Goal: Communication & Community: Answer question/provide support

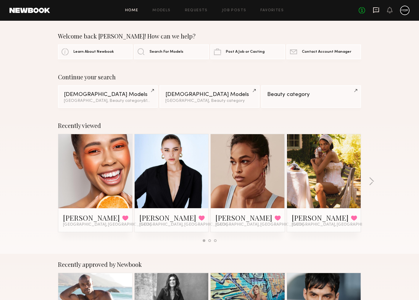
click at [376, 11] on icon at bounding box center [376, 10] width 7 height 7
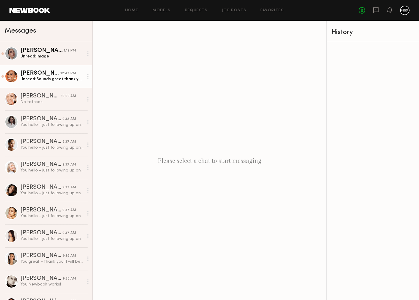
click at [58, 84] on link "[PERSON_NAME] 12:47 PM Unread: Sounds great thank you!" at bounding box center [46, 76] width 92 height 23
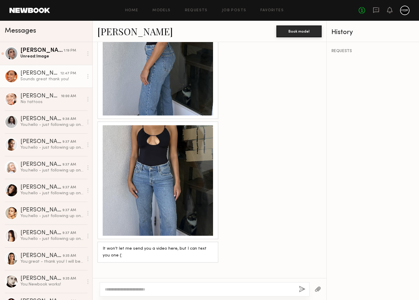
scroll to position [553, 0]
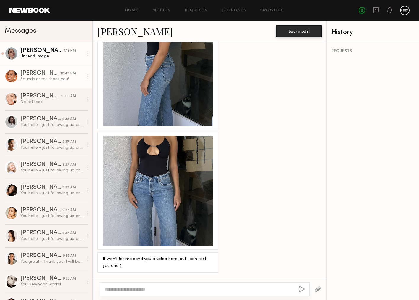
click at [57, 60] on link "[PERSON_NAME] 1:19 PM Unread: Image" at bounding box center [46, 53] width 92 height 23
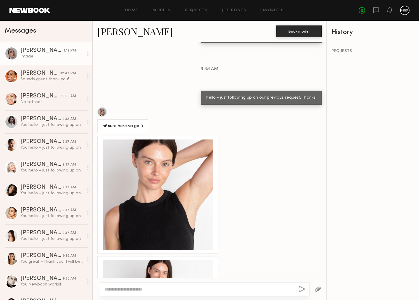
scroll to position [345, 0]
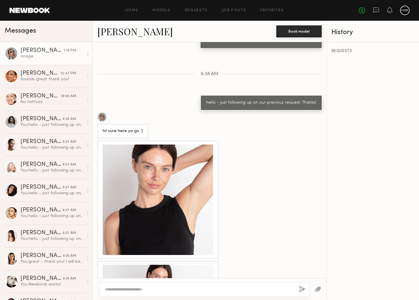
click at [186, 170] on div at bounding box center [158, 200] width 110 height 110
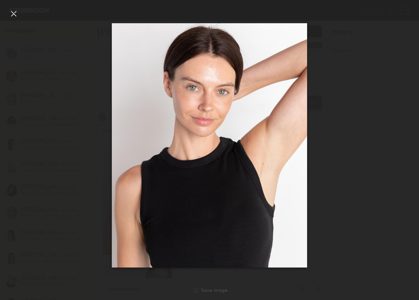
click at [367, 150] on div at bounding box center [209, 145] width 419 height 272
click at [15, 14] on div at bounding box center [13, 13] width 9 height 9
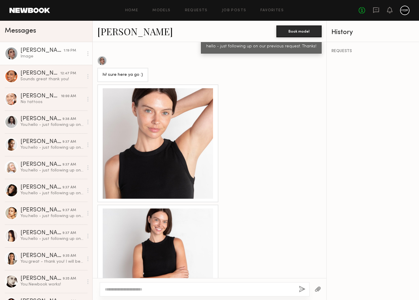
scroll to position [434, 0]
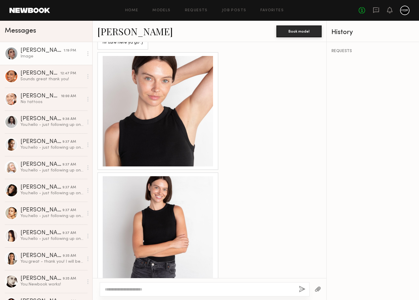
click at [153, 214] on div at bounding box center [158, 231] width 110 height 110
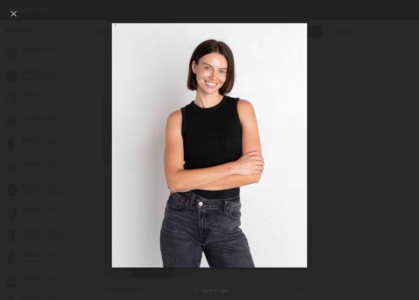
click at [17, 14] on div at bounding box center [13, 13] width 9 height 9
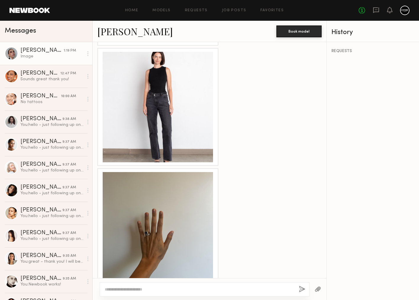
scroll to position [735, 0]
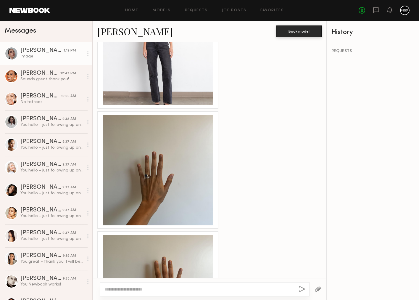
click at [165, 164] on div at bounding box center [158, 170] width 110 height 110
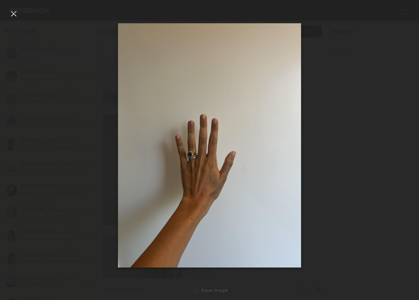
click at [15, 17] on div at bounding box center [13, 13] width 9 height 9
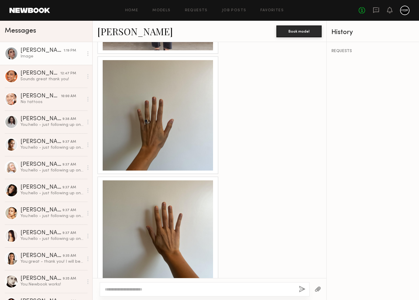
scroll to position [790, 0]
click at [165, 207] on div at bounding box center [158, 236] width 110 height 110
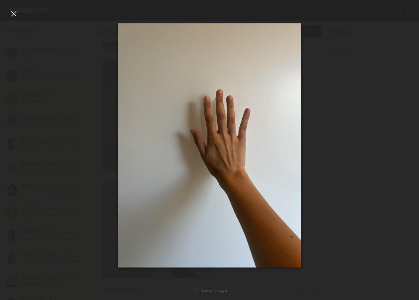
click at [17, 17] on div at bounding box center [13, 13] width 9 height 9
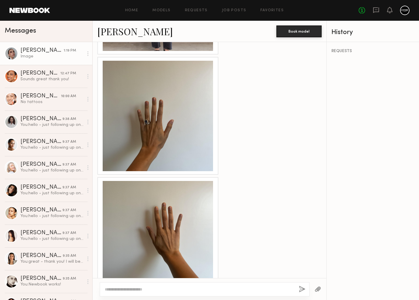
click at [151, 106] on div at bounding box center [158, 116] width 110 height 110
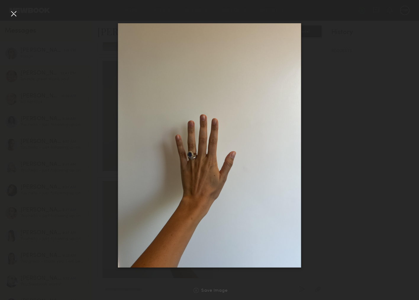
click at [355, 208] on div at bounding box center [209, 145] width 419 height 272
click at [341, 189] on div at bounding box center [209, 145] width 419 height 272
click at [15, 14] on div at bounding box center [13, 13] width 9 height 9
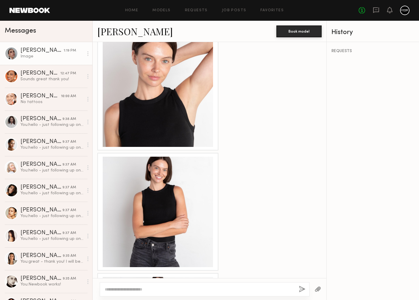
scroll to position [420, 0]
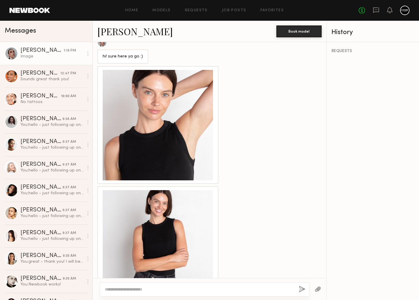
click at [171, 137] on div at bounding box center [158, 125] width 110 height 110
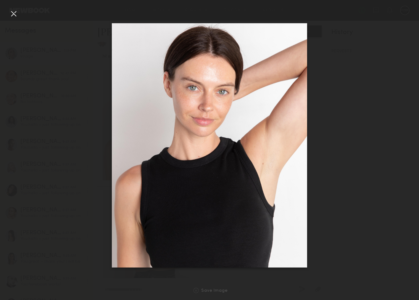
click at [342, 221] on div at bounding box center [209, 145] width 419 height 272
click at [14, 14] on div at bounding box center [13, 13] width 9 height 9
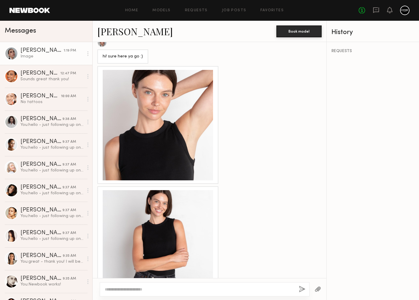
scroll to position [0, 0]
click at [72, 77] on div "Sounds great thank you!" at bounding box center [51, 79] width 63 height 6
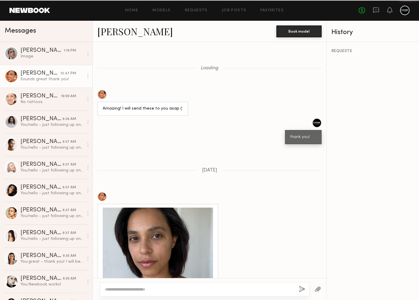
click at [72, 77] on div "Sounds great thank you!" at bounding box center [51, 79] width 63 height 6
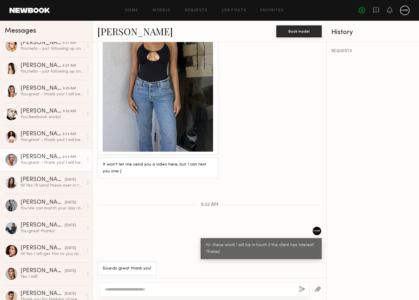
scroll to position [171, 0]
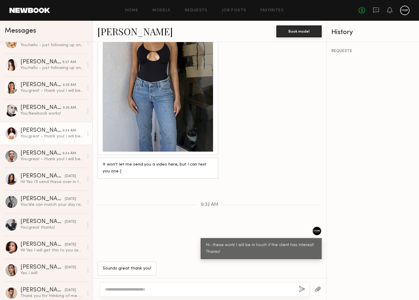
click at [56, 132] on div "[PERSON_NAME]" at bounding box center [41, 131] width 42 height 6
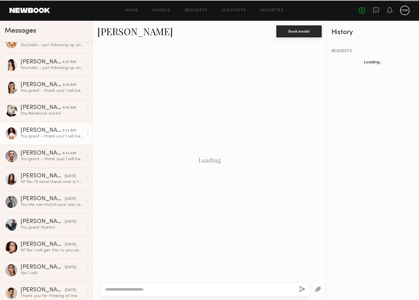
scroll to position [594, 0]
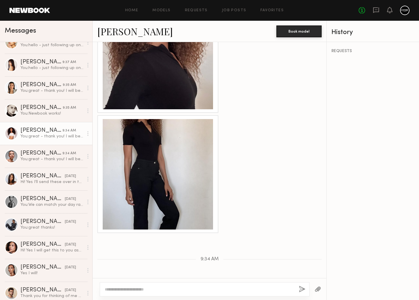
drag, startPoint x: 206, startPoint y: 266, endPoint x: 302, endPoint y: 272, distance: 95.2
click at [302, 281] on div "great - thank you! I will be in touch if the client has interest!" at bounding box center [261, 291] width 121 height 21
copy div "great - thank you! I will be in touch if the client has interest!"
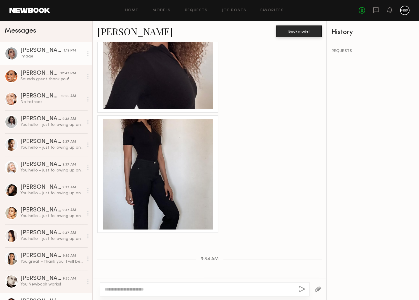
scroll to position [0, 0]
click at [49, 62] on link "[PERSON_NAME] 1:19 PM Image" at bounding box center [46, 53] width 92 height 23
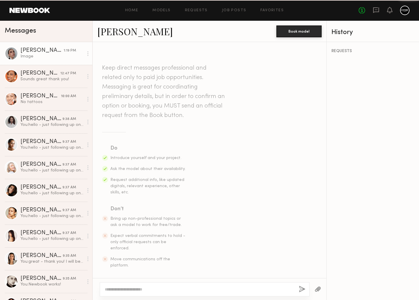
scroll to position [790, 0]
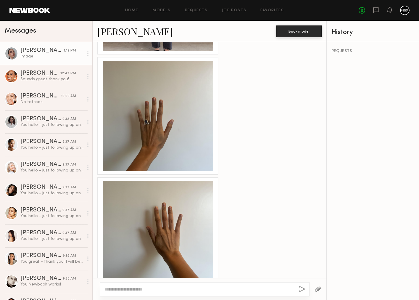
click at [124, 285] on div at bounding box center [205, 289] width 210 height 14
click at [124, 286] on textarea at bounding box center [200, 289] width 190 height 6
paste textarea "**********"
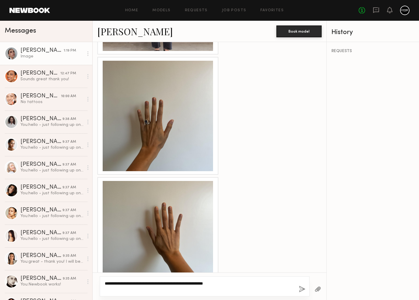
type textarea "**********"
click at [305, 289] on button "button" at bounding box center [302, 289] width 7 height 7
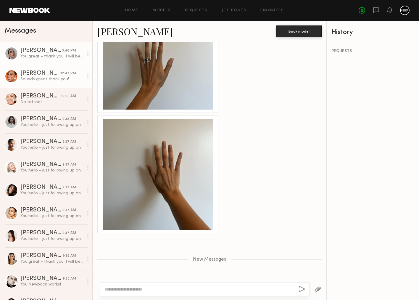
click at [39, 78] on div "Sounds great thank you!" at bounding box center [51, 79] width 63 height 6
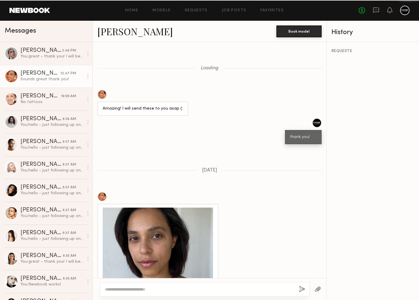
scroll to position [647, 0]
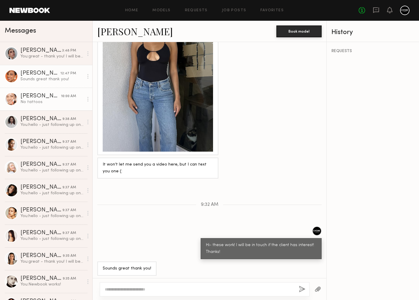
click at [42, 97] on div "[PERSON_NAME]" at bounding box center [40, 96] width 41 height 6
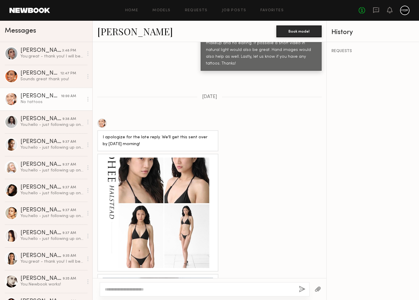
scroll to position [320, 0]
